Goal: Find specific page/section: Find specific page/section

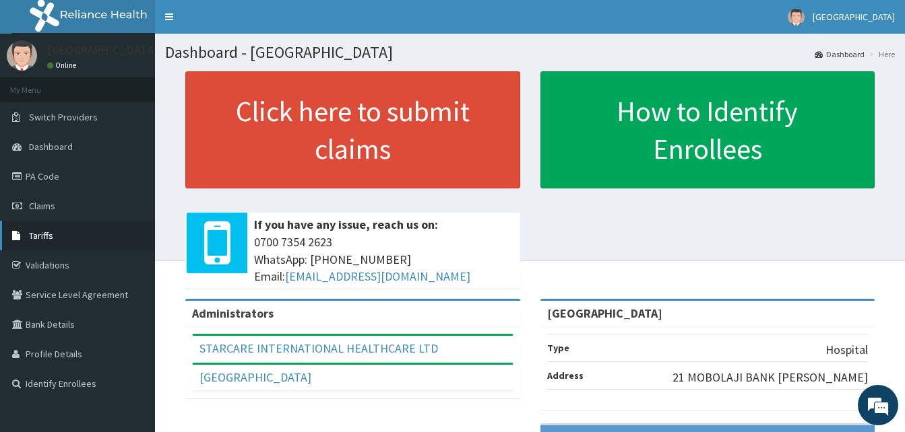
click at [55, 237] on link "Tariffs" at bounding box center [77, 236] width 155 height 30
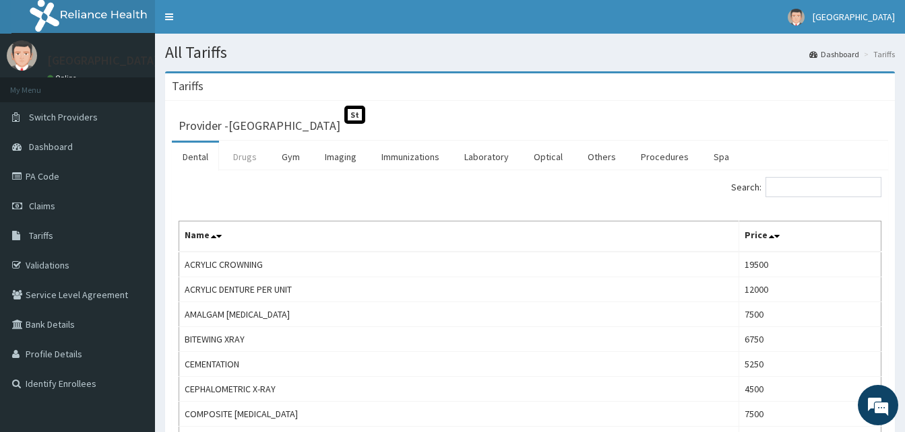
click at [242, 160] on link "Drugs" at bounding box center [244, 157] width 45 height 28
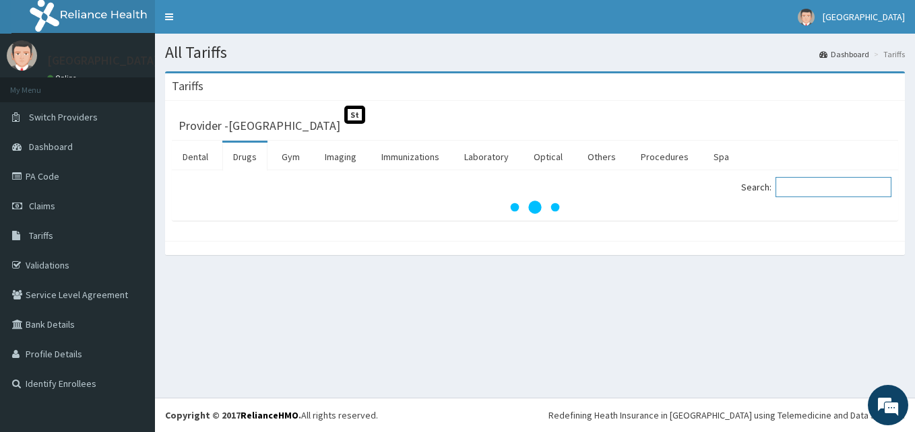
click at [826, 189] on input "Search:" at bounding box center [833, 187] width 116 height 20
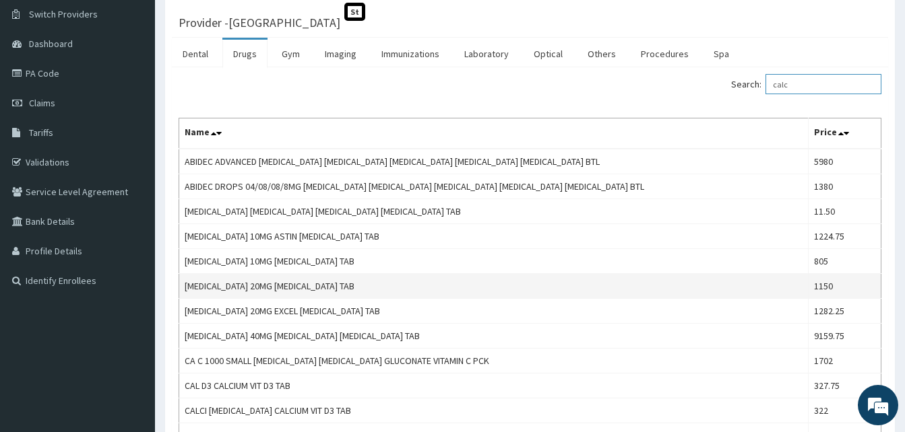
scroll to position [135, 0]
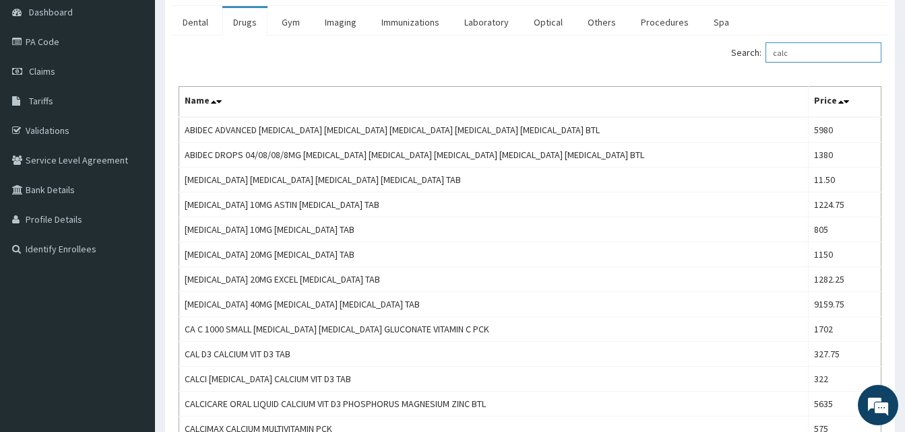
type input "calc"
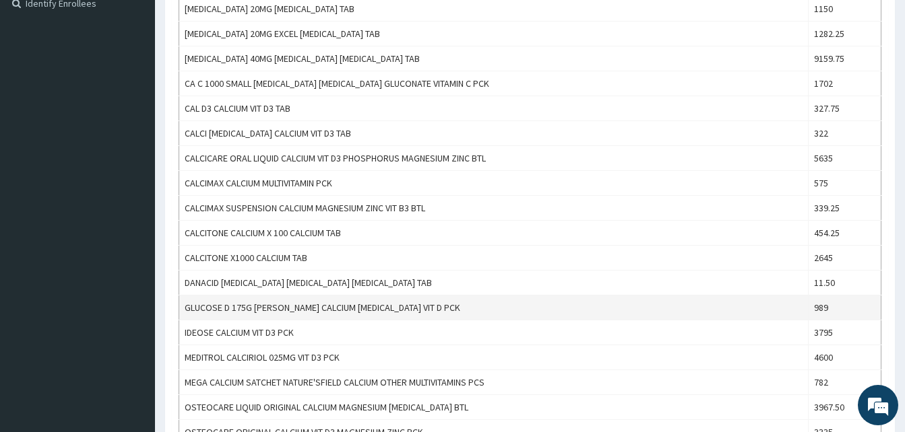
scroll to position [404, 0]
